Goal: Task Accomplishment & Management: Use online tool/utility

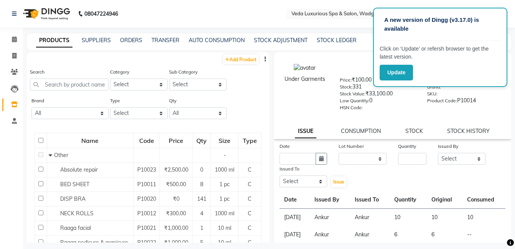
select select
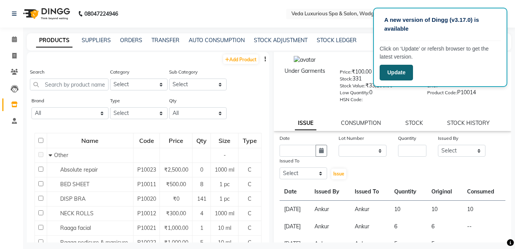
click at [408, 71] on button "Update" at bounding box center [395, 73] width 33 height 16
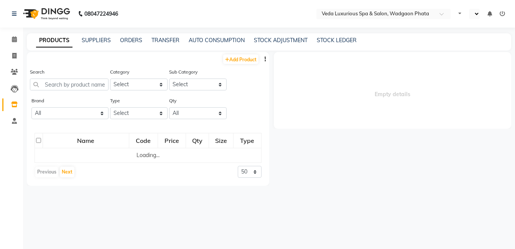
select select "en"
select select
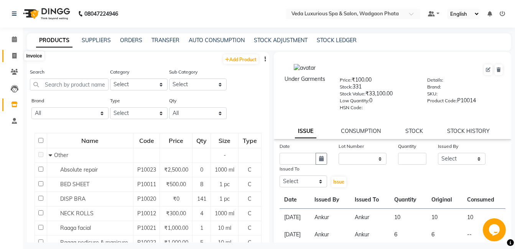
click at [16, 55] on icon at bounding box center [14, 56] width 4 height 6
select select "service"
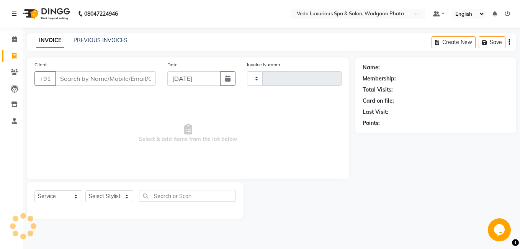
type input "2283"
select select "4666"
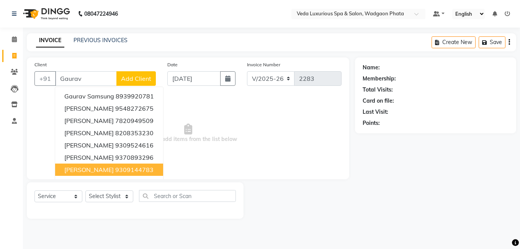
click at [112, 174] on button "GAURAV JAMBE 9309144783" at bounding box center [109, 170] width 108 height 12
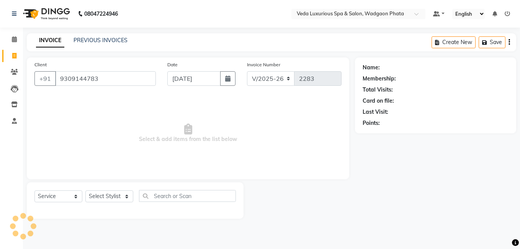
type input "9309144783"
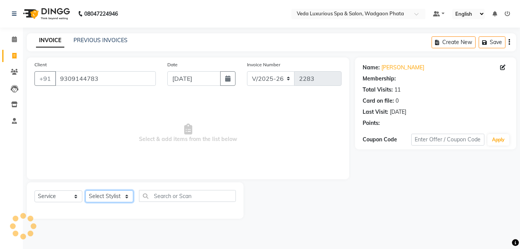
click at [115, 194] on select "Select Stylist Ankur GOLU Khushi kim lily Mahesh manu MOYA Natasha Nilam olivia…" at bounding box center [109, 196] width 48 height 12
click at [85, 190] on select "Select Stylist Ankur GOLU Khushi kim lily Mahesh manu MOYA Natasha Nilam olivia…" at bounding box center [109, 196] width 48 height 12
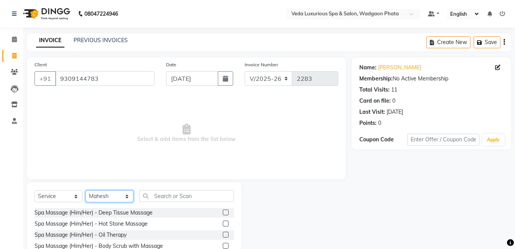
click at [92, 193] on select "Select Stylist Ankur GOLU Khushi kim lily Mahesh manu MOYA Natasha Nilam olivia…" at bounding box center [109, 196] width 48 height 12
select select "27587"
click at [85, 190] on select "Select Stylist Ankur GOLU Khushi kim lily Mahesh manu MOYA Natasha Nilam olivia…" at bounding box center [109, 196] width 48 height 12
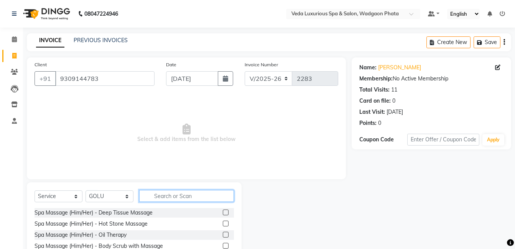
click at [155, 197] on input "text" at bounding box center [186, 196] width 95 height 12
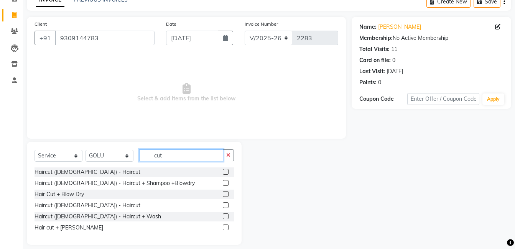
scroll to position [48, 0]
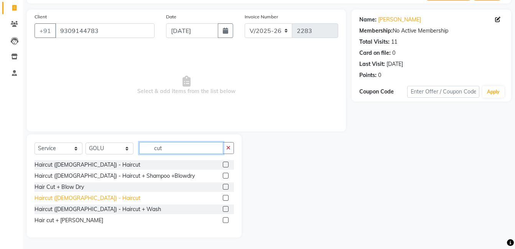
type input "cut"
click at [88, 199] on div "Haircut (Male) - Haircut" at bounding box center [87, 198] width 106 height 8
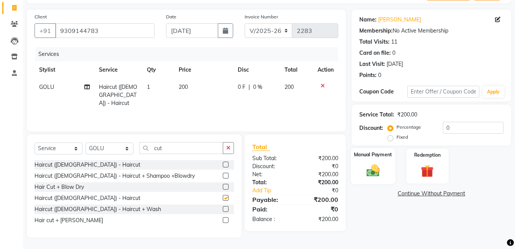
checkbox input "false"
click at [372, 153] on label "Manual Payment" at bounding box center [373, 154] width 38 height 7
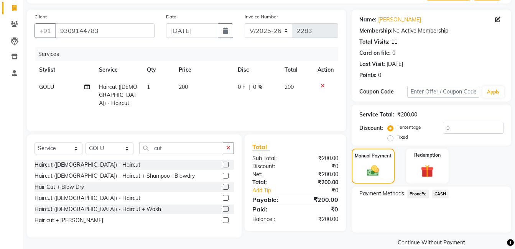
click at [443, 194] on span "CASH" at bounding box center [440, 194] width 16 height 9
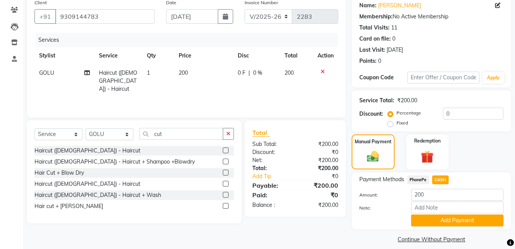
scroll to position [70, 0]
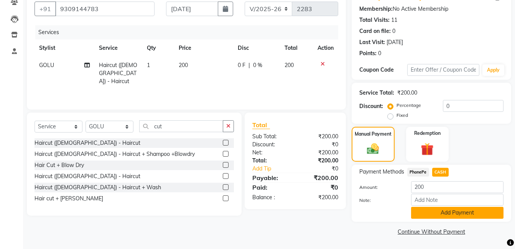
click at [454, 216] on button "Add Payment" at bounding box center [457, 213] width 92 height 12
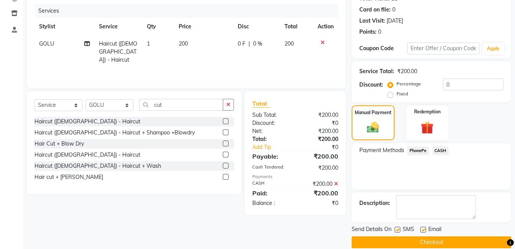
scroll to position [102, 0]
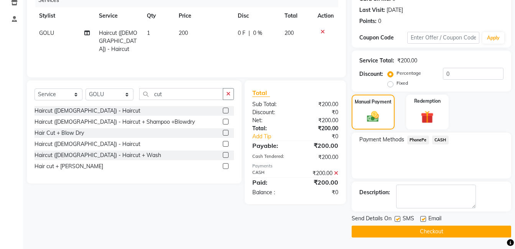
click at [466, 224] on div "Send Details On SMS Email Checkout" at bounding box center [430, 226] width 159 height 23
click at [445, 234] on button "Checkout" at bounding box center [430, 232] width 159 height 12
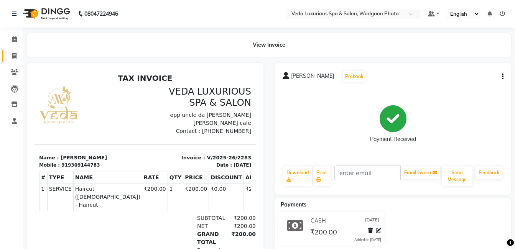
click at [15, 57] on icon at bounding box center [14, 56] width 4 height 6
select select "service"
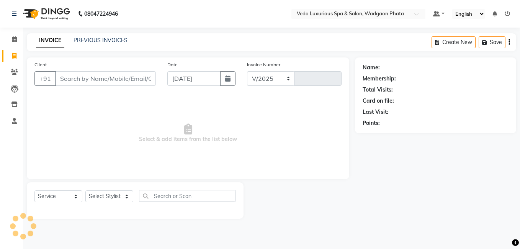
select select "4666"
type input "2284"
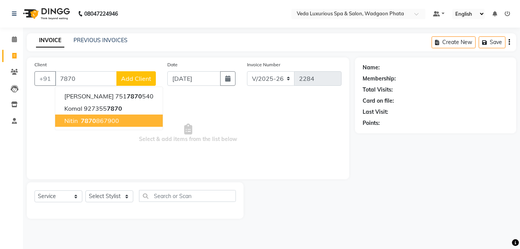
click at [101, 121] on ngb-highlight "7870 867900" at bounding box center [99, 121] width 40 height 8
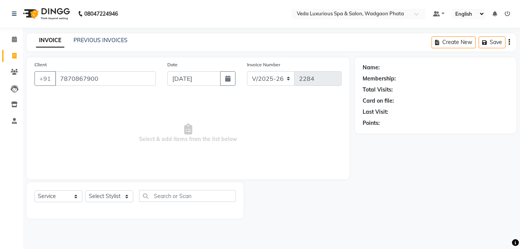
type input "7870867900"
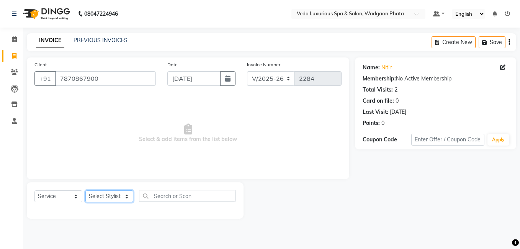
click at [118, 195] on select "Select Stylist Ankur GOLU Khushi kim lily Mahesh manu MOYA Natasha Nilam olivia…" at bounding box center [109, 196] width 48 height 12
select select "27587"
click at [85, 190] on select "Select Stylist Ankur GOLU Khushi kim lily Mahesh manu MOYA Natasha Nilam olivia…" at bounding box center [109, 196] width 48 height 12
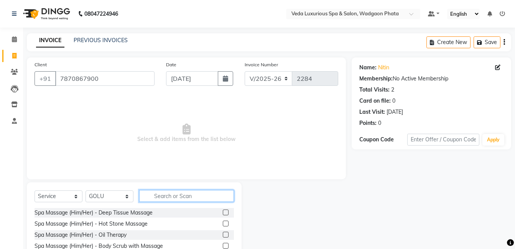
click at [163, 198] on input "text" at bounding box center [186, 196] width 95 height 12
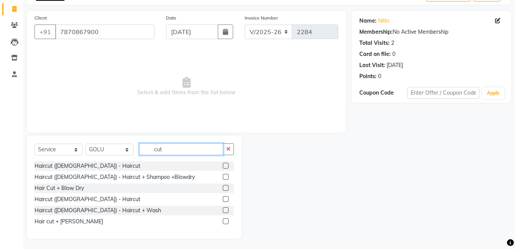
scroll to position [48, 0]
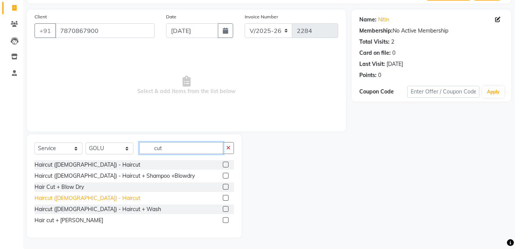
type input "cut"
click at [83, 199] on div "Haircut (Male) - Haircut" at bounding box center [87, 198] width 106 height 8
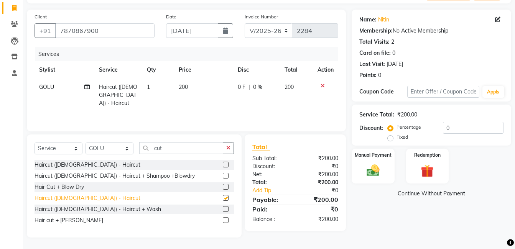
checkbox input "false"
click at [365, 168] on img at bounding box center [372, 170] width 21 height 15
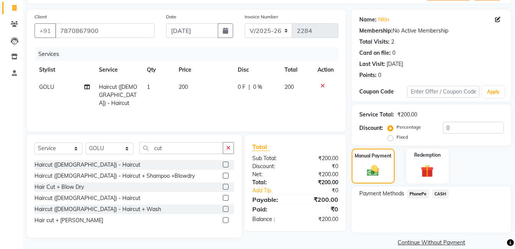
click at [435, 194] on span "CASH" at bounding box center [440, 194] width 16 height 9
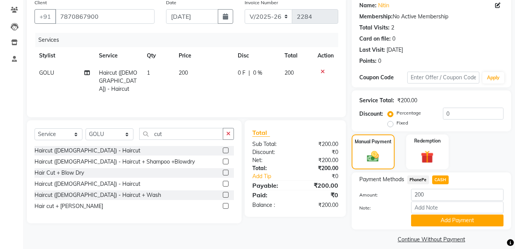
scroll to position [70, 0]
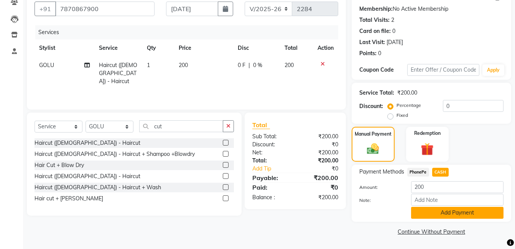
click at [437, 216] on button "Add Payment" at bounding box center [457, 213] width 92 height 12
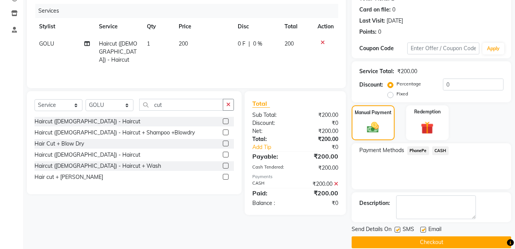
scroll to position [102, 0]
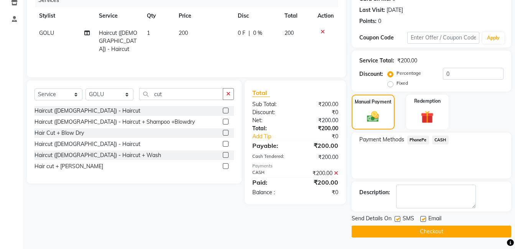
click at [450, 232] on button "Checkout" at bounding box center [430, 232] width 159 height 12
